Goal: Information Seeking & Learning: Check status

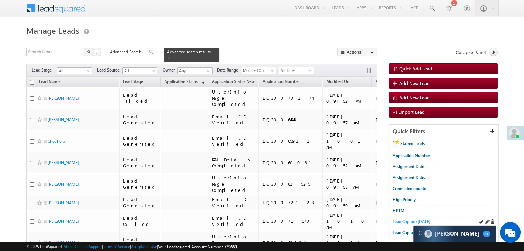
click at [394, 220] on span "Lead Capture [DATE]" at bounding box center [412, 221] width 38 height 5
click at [169, 80] on span "Application Status" at bounding box center [180, 81] width 33 height 5
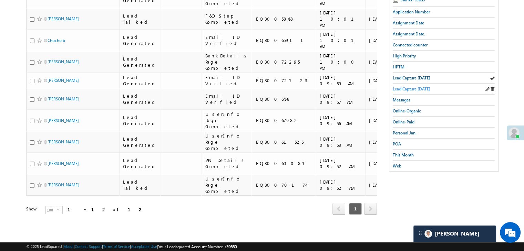
scroll to position [229, 0]
click at [408, 153] on span "This Month" at bounding box center [403, 155] width 21 height 5
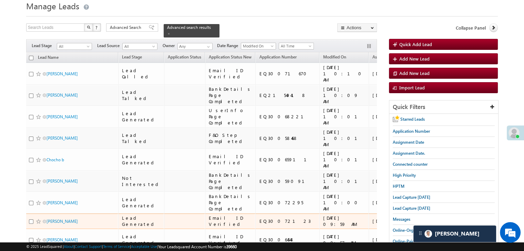
scroll to position [0, 0]
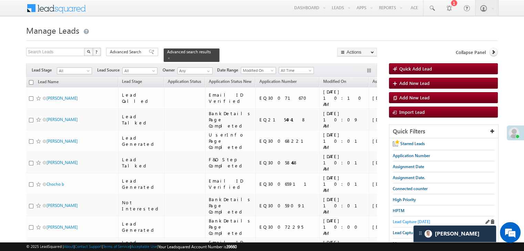
click at [396, 220] on span "Lead Capture [DATE]" at bounding box center [412, 221] width 38 height 5
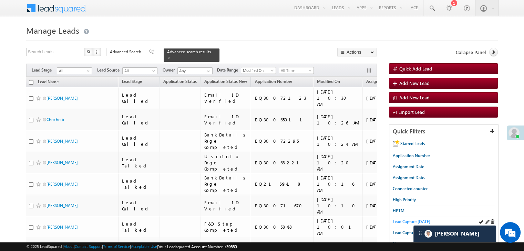
click at [397, 219] on span "Lead Capture [DATE]" at bounding box center [412, 221] width 38 height 5
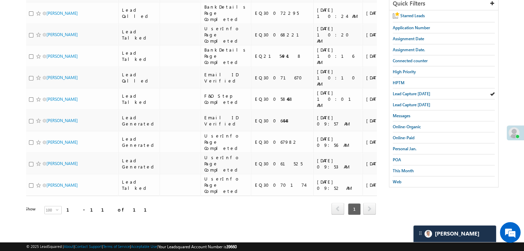
scroll to position [102, 0]
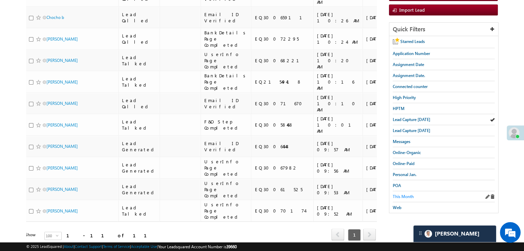
click at [404, 194] on span "This Month" at bounding box center [403, 196] width 21 height 5
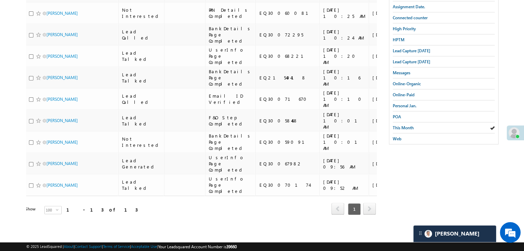
scroll to position [0, 0]
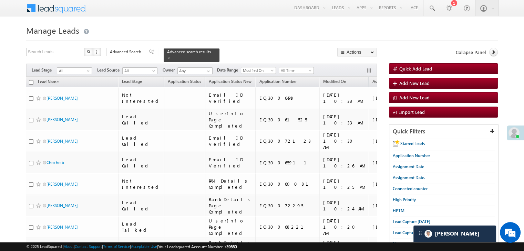
drag, startPoint x: 404, startPoint y: 219, endPoint x: 270, endPoint y: 47, distance: 219.0
click at [404, 219] on span "Lead Capture [DATE]" at bounding box center [412, 221] width 38 height 5
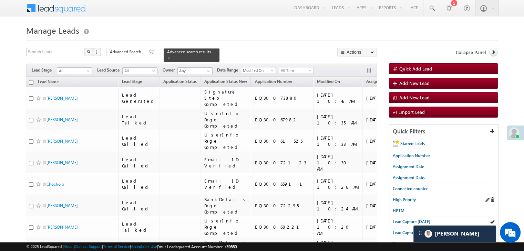
click at [403, 195] on div "High Priority" at bounding box center [444, 200] width 102 height 11
click at [403, 198] on span "High Priority" at bounding box center [404, 199] width 23 height 5
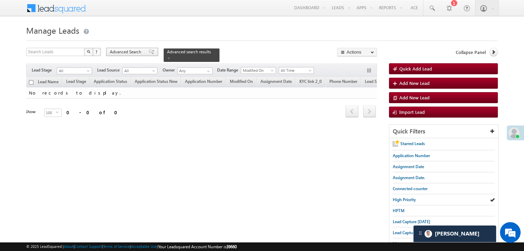
click at [123, 53] on span "Advanced Search" at bounding box center [126, 52] width 33 height 6
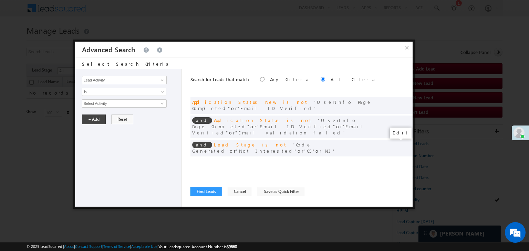
click at [395, 160] on span at bounding box center [396, 162] width 5 height 5
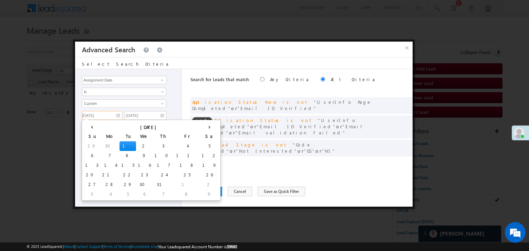
click at [115, 112] on input "[DATE]" at bounding box center [102, 115] width 40 height 9
click at [200, 125] on th "›" at bounding box center [209, 127] width 19 height 10
click at [203, 125] on th "›" at bounding box center [211, 127] width 17 height 10
click at [103, 146] on td "1" at bounding box center [111, 147] width 17 height 10
type input "[DATE]"
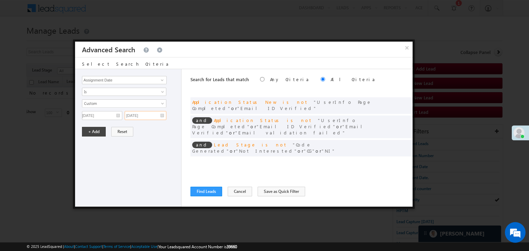
click at [152, 114] on input "[DATE]" at bounding box center [146, 115] width 42 height 9
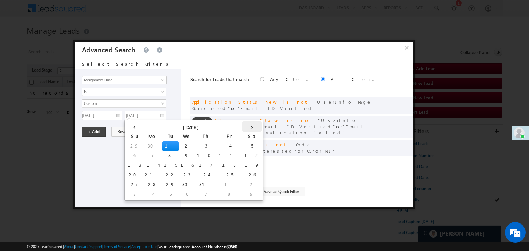
click at [242, 128] on th "›" at bounding box center [251, 127] width 19 height 10
click at [245, 128] on th "›" at bounding box center [253, 127] width 17 height 10
click at [178, 142] on td "3" at bounding box center [189, 147] width 22 height 10
type input "[DATE]"
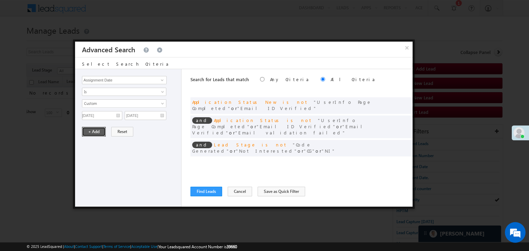
click at [95, 131] on button "+ Add" at bounding box center [94, 132] width 24 height 10
click at [205, 188] on button "Find Leads" at bounding box center [206, 192] width 32 height 10
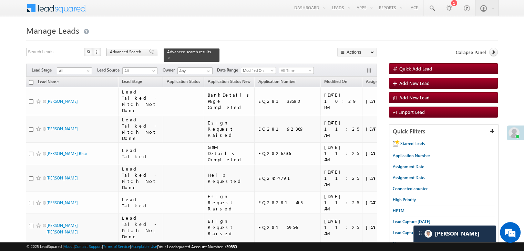
click at [138, 50] on span "Advanced Search" at bounding box center [126, 52] width 33 height 6
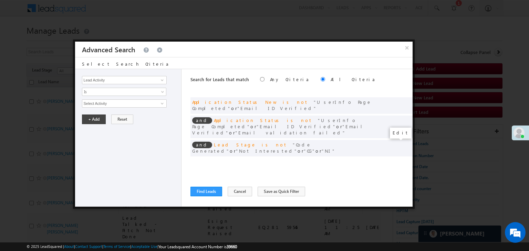
click at [395, 160] on span at bounding box center [396, 162] width 5 height 5
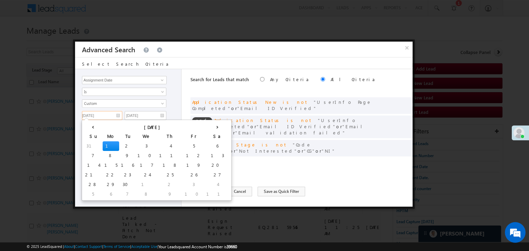
click at [115, 119] on input "[DATE]" at bounding box center [102, 115] width 40 height 9
click at [136, 182] on td "1" at bounding box center [147, 185] width 22 height 10
type input "[DATE]"
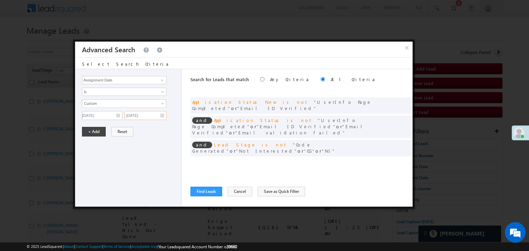
click at [153, 117] on input "[DATE]" at bounding box center [146, 115] width 42 height 9
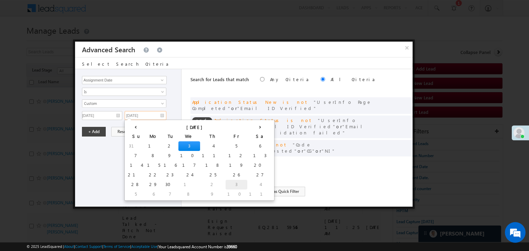
click at [226, 186] on td "3" at bounding box center [237, 185] width 22 height 10
type input "[DATE]"
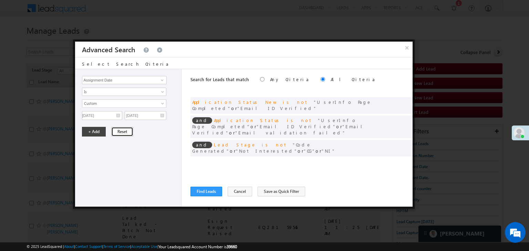
click at [111, 127] on button "Reset" at bounding box center [122, 132] width 22 height 10
click at [393, 158] on div "and Assignment Date is between [DATE] and [DATE]" at bounding box center [301, 163] width 222 height 10
click at [394, 160] on span at bounding box center [396, 162] width 5 height 5
click at [110, 113] on input "[DATE]" at bounding box center [102, 115] width 40 height 9
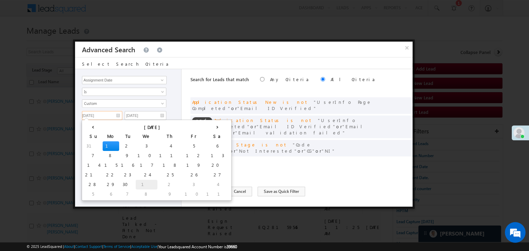
click at [136, 184] on td "1" at bounding box center [147, 185] width 22 height 10
type input "[DATE]"
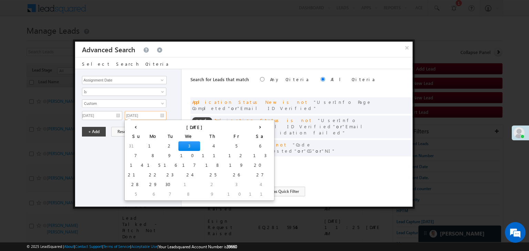
drag, startPoint x: 157, startPoint y: 115, endPoint x: 161, endPoint y: 119, distance: 5.4
click at [157, 115] on input "[DATE]" at bounding box center [146, 115] width 42 height 9
click at [226, 184] on td "3" at bounding box center [237, 185] width 22 height 10
type input "[DATE]"
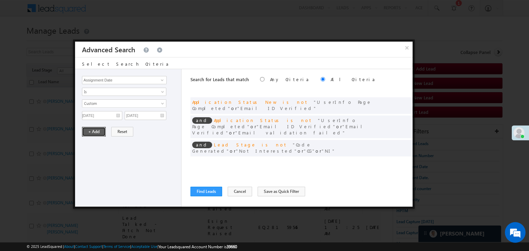
click at [93, 127] on button "+ Add" at bounding box center [94, 132] width 24 height 10
click at [209, 189] on button "Find Leads" at bounding box center [206, 192] width 32 height 10
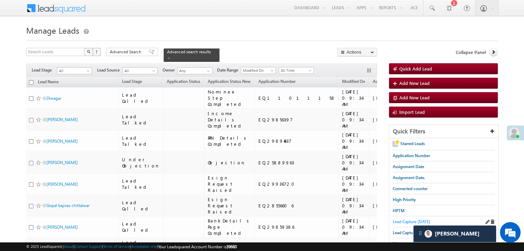
click at [394, 224] on link "Lead Capture [DATE]" at bounding box center [412, 222] width 38 height 7
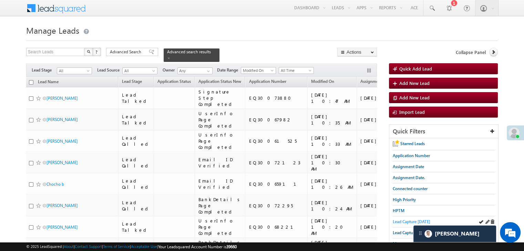
click at [405, 219] on span "Lead Capture [DATE]" at bounding box center [412, 221] width 38 height 5
click at [394, 221] on span "Lead Capture [DATE]" at bounding box center [412, 221] width 38 height 5
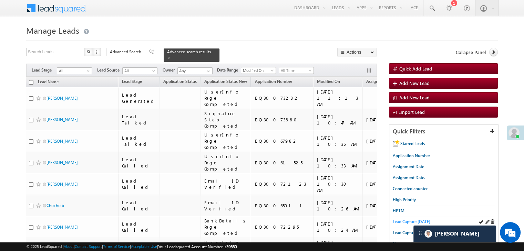
click at [399, 219] on span "Lead Capture [DATE]" at bounding box center [412, 221] width 38 height 5
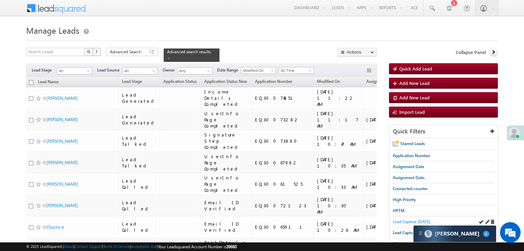
click at [402, 219] on span "Lead Capture [DATE]" at bounding box center [412, 221] width 38 height 5
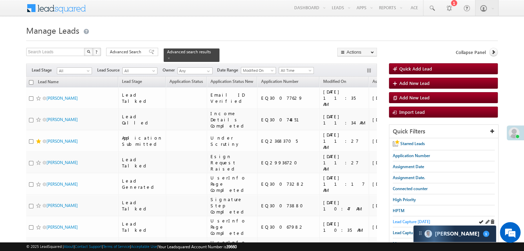
click at [400, 221] on span "Lead Capture [DATE]" at bounding box center [412, 221] width 38 height 5
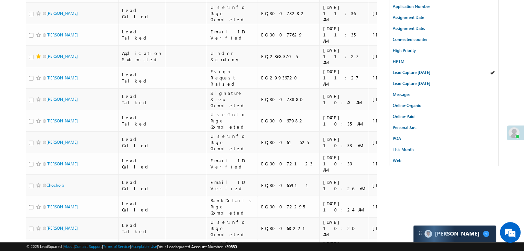
scroll to position [143, 0]
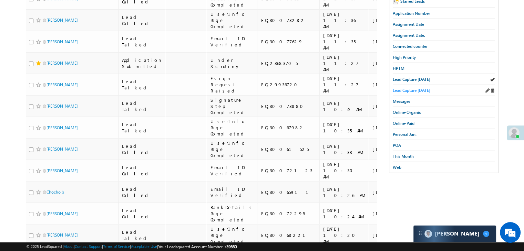
click at [403, 88] on span "Lead Capture [DATE]" at bounding box center [412, 90] width 38 height 5
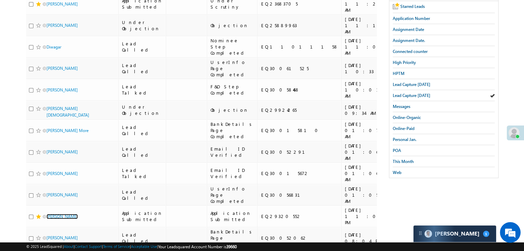
scroll to position [126, 0]
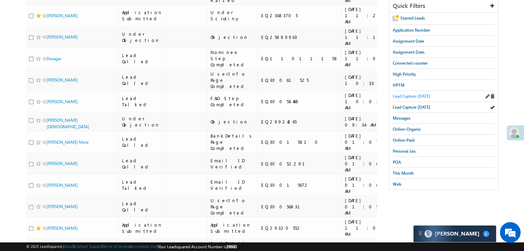
click at [415, 95] on span "Lead Capture [DATE]" at bounding box center [412, 96] width 38 height 5
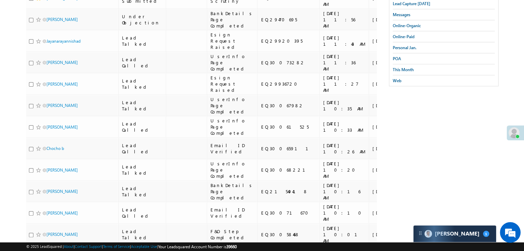
scroll to position [0, 0]
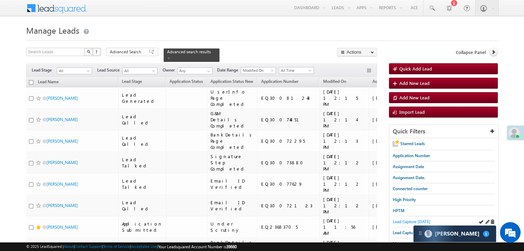
click at [407, 219] on span "Lead Capture [DATE]" at bounding box center [412, 221] width 38 height 5
click at [399, 221] on span "Lead Capture [DATE]" at bounding box center [412, 221] width 38 height 5
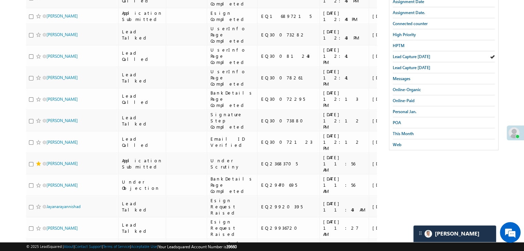
scroll to position [165, 0]
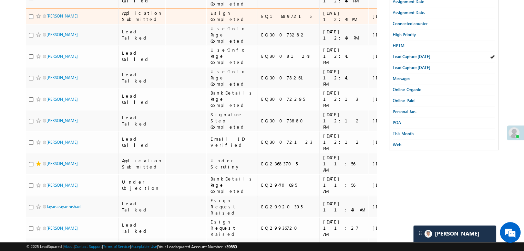
click at [37, 19] on span at bounding box center [39, 16] width 6 height 6
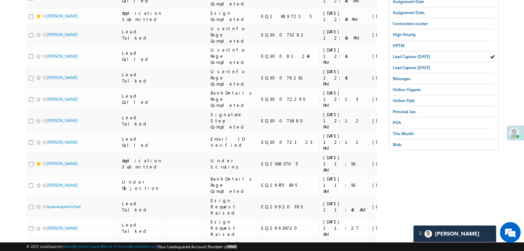
scroll to position [0, 0]
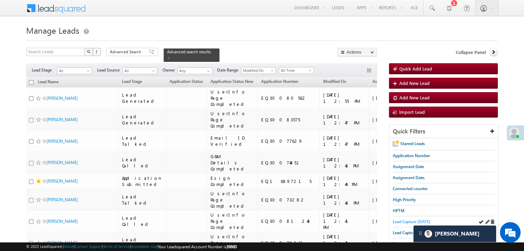
click at [402, 221] on span "Lead Capture [DATE]" at bounding box center [412, 221] width 38 height 5
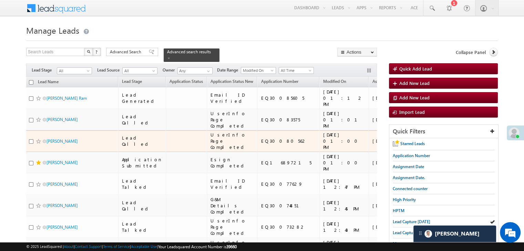
scroll to position [229, 0]
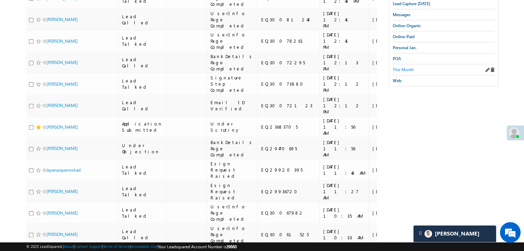
click at [410, 67] on span "This Month" at bounding box center [403, 69] width 21 height 5
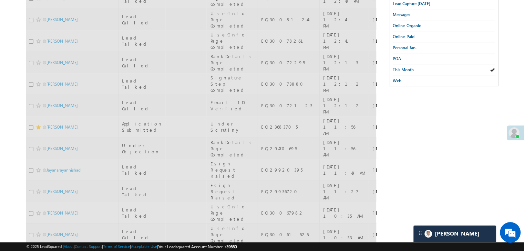
scroll to position [0, 0]
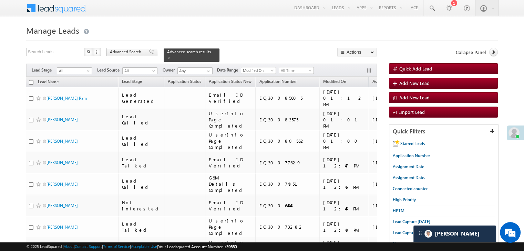
click at [141, 50] on span "Advanced Search" at bounding box center [126, 52] width 33 height 6
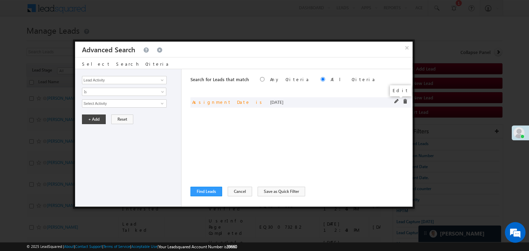
click at [396, 101] on span at bounding box center [396, 101] width 5 height 5
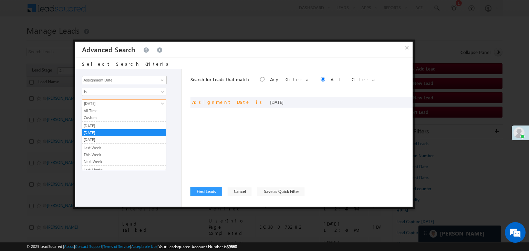
click at [146, 106] on link "[DATE]" at bounding box center [124, 104] width 84 height 8
click at [107, 125] on link "[DATE]" at bounding box center [124, 126] width 84 height 6
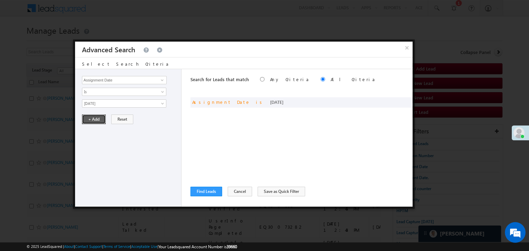
click at [100, 118] on button "+ Add" at bounding box center [94, 120] width 24 height 10
click at [209, 192] on button "Find Leads" at bounding box center [206, 192] width 32 height 10
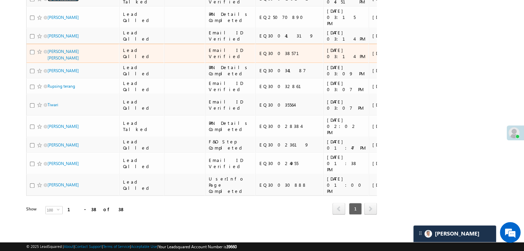
scroll to position [1137, 0]
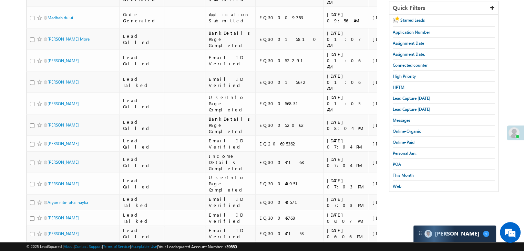
scroll to position [0, 0]
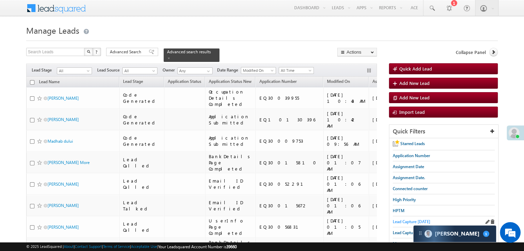
click at [406, 219] on span "Lead Capture [DATE]" at bounding box center [412, 221] width 38 height 5
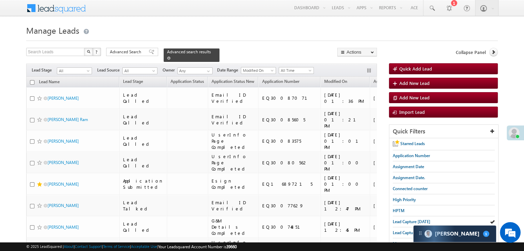
click at [171, 56] on span at bounding box center [168, 57] width 3 height 3
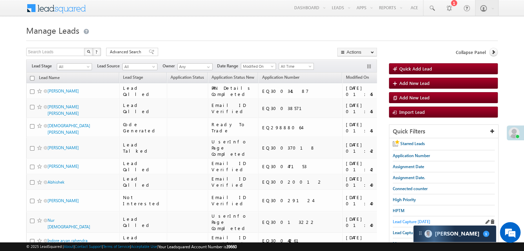
click at [406, 220] on span "Lead Capture [DATE]" at bounding box center [412, 221] width 38 height 5
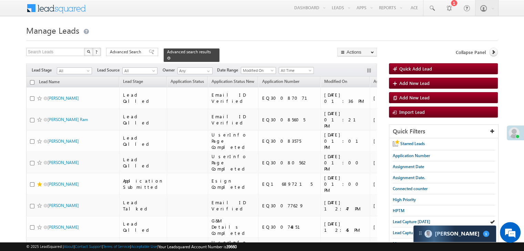
click at [171, 55] on link at bounding box center [168, 58] width 3 height 6
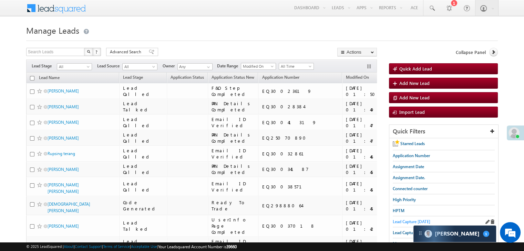
click at [395, 220] on span "Lead Capture [DATE]" at bounding box center [412, 221] width 38 height 5
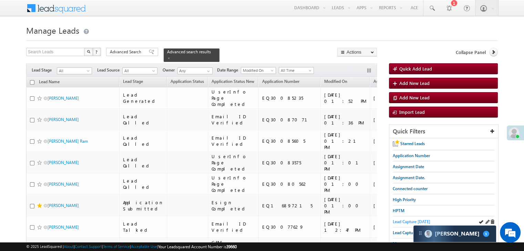
click at [403, 222] on span "Lead Capture [DATE]" at bounding box center [412, 221] width 38 height 5
